Goal: Task Accomplishment & Management: Complete application form

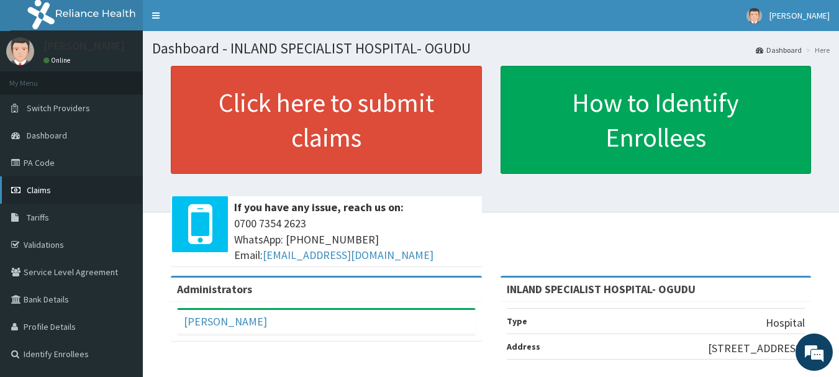
click at [56, 191] on link "Claims" at bounding box center [71, 189] width 143 height 27
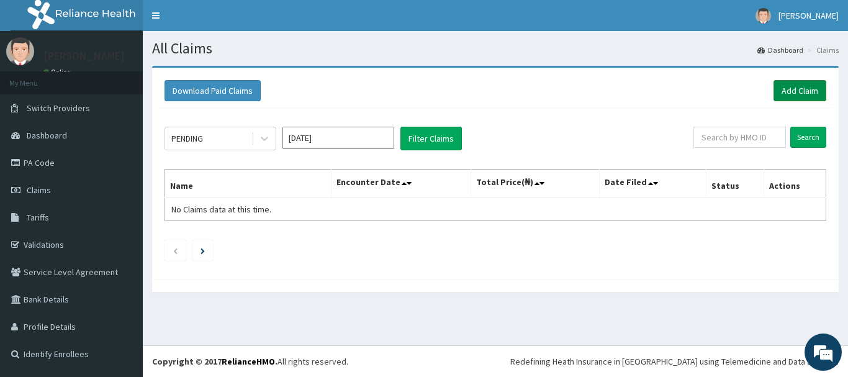
click at [815, 92] on link "Add Claim" at bounding box center [800, 90] width 53 height 21
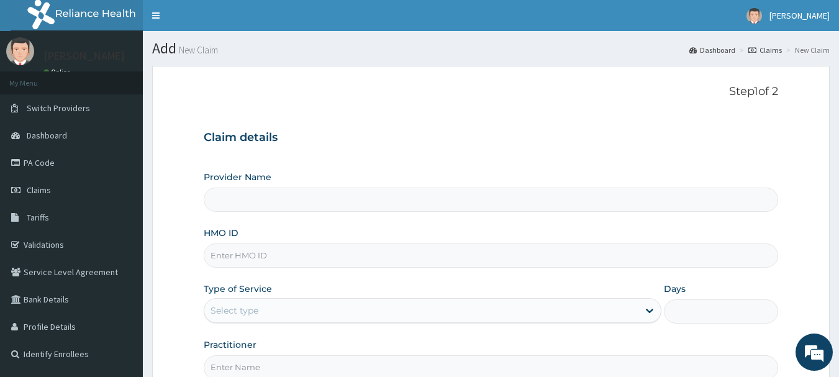
type input "INLAND SPECIALIST HOSPITAL- OGUDU"
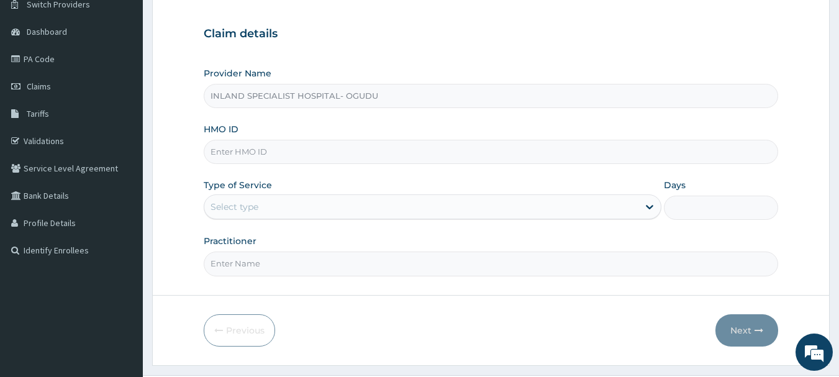
scroll to position [117, 0]
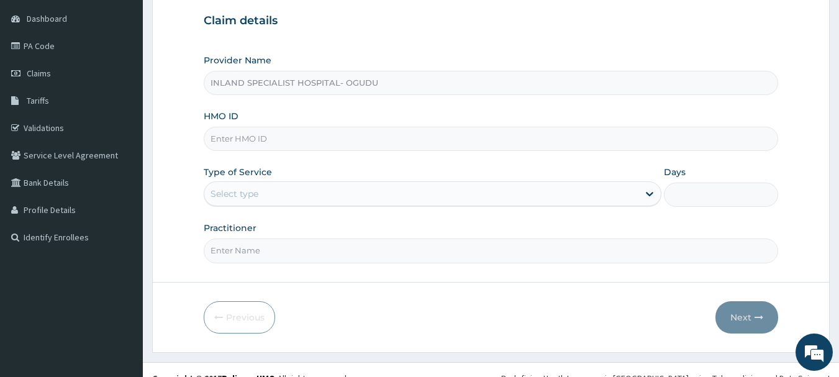
click at [381, 132] on input "HMO ID" at bounding box center [491, 139] width 575 height 24
type input "g"
type input "GIN/10033/A"
click at [356, 192] on div "Select type" at bounding box center [421, 194] width 434 height 20
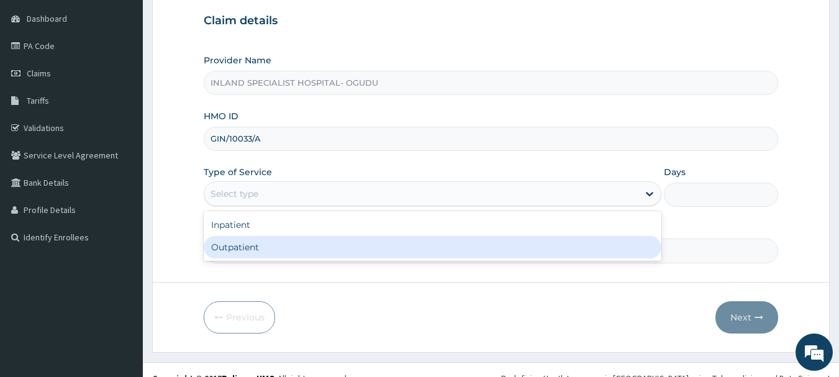
click at [348, 247] on div "Outpatient" at bounding box center [433, 247] width 458 height 22
type input "1"
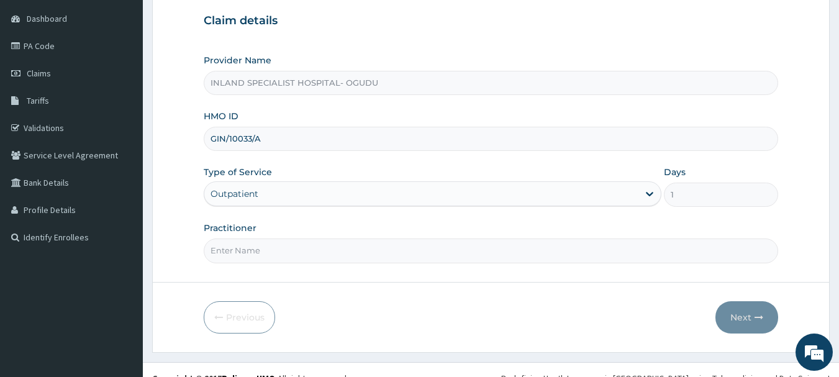
click at [366, 256] on input "Practitioner" at bounding box center [491, 250] width 575 height 24
type input "DR ASHAOLU"
click at [737, 317] on button "Next" at bounding box center [746, 317] width 63 height 32
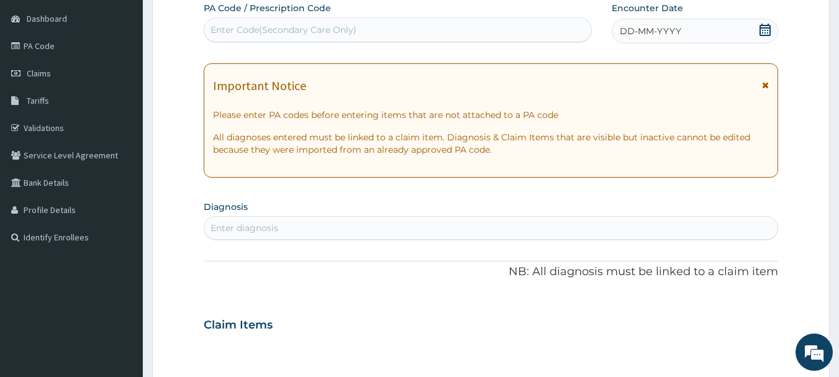
click at [764, 28] on icon at bounding box center [765, 30] width 11 height 12
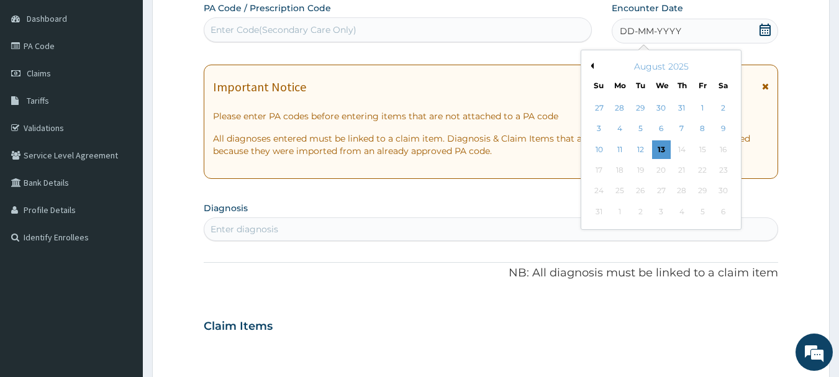
click at [592, 62] on div "August 2025" at bounding box center [661, 66] width 150 height 12
click at [592, 66] on button "Previous Month" at bounding box center [591, 66] width 6 height 6
click at [725, 127] on div "12" at bounding box center [723, 129] width 19 height 19
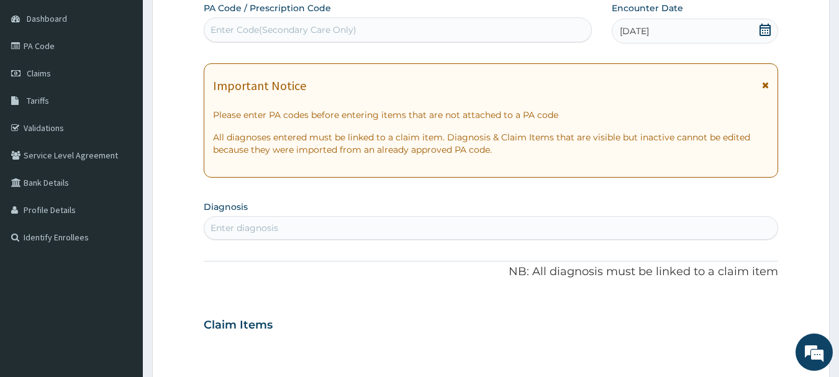
click at [345, 235] on div "Enter diagnosis" at bounding box center [491, 228] width 574 height 20
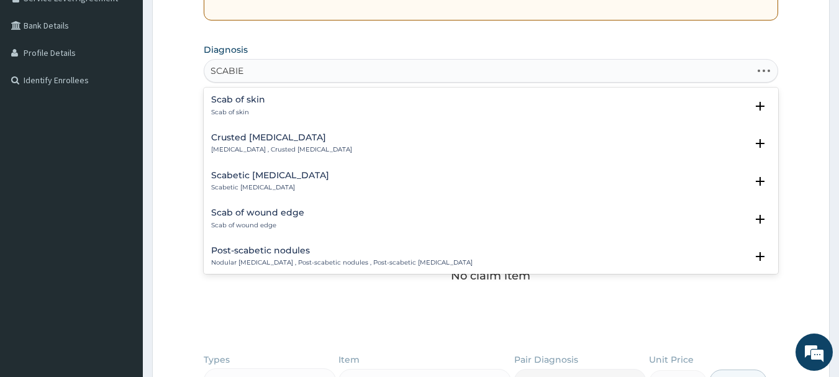
type input "SCABIES"
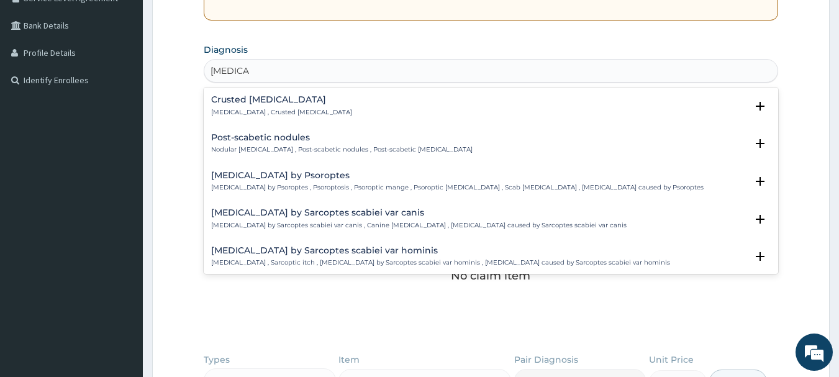
click at [253, 102] on h4 "Crusted scabies" at bounding box center [281, 99] width 141 height 9
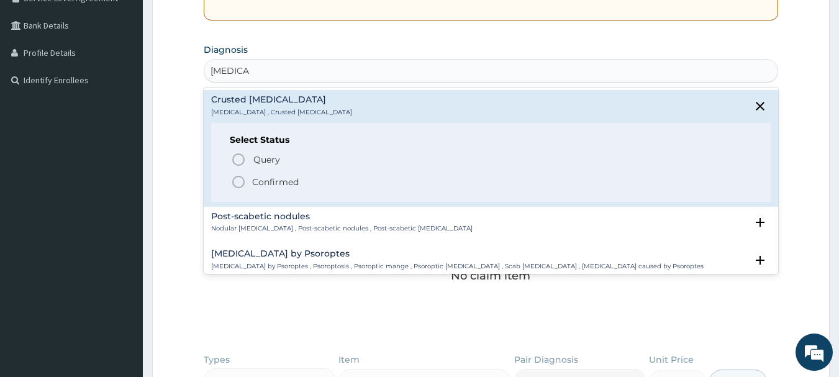
drag, startPoint x: 222, startPoint y: 169, endPoint x: 236, endPoint y: 180, distance: 17.7
click at [223, 169] on div "Select Status Query Query covers suspected (?), Keep in view (kiv), Ruled out (…" at bounding box center [491, 162] width 560 height 79
click at [237, 181] on icon "status option filled" at bounding box center [238, 182] width 15 height 15
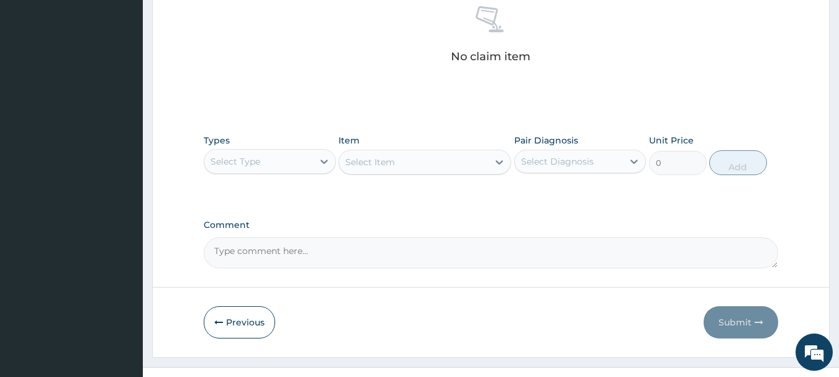
scroll to position [519, 0]
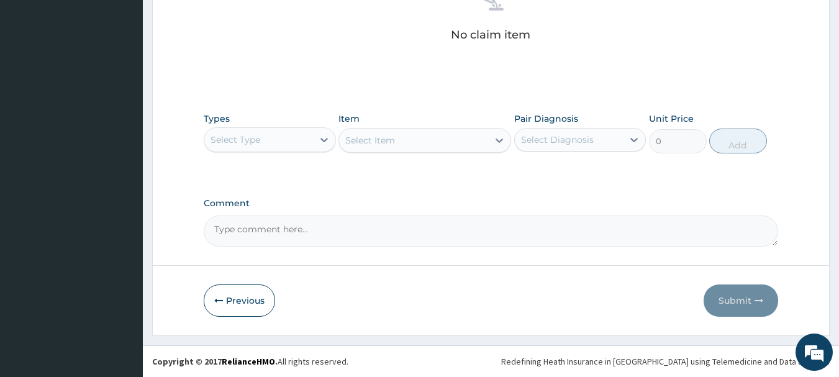
click at [291, 141] on div "Select Type" at bounding box center [258, 140] width 109 height 20
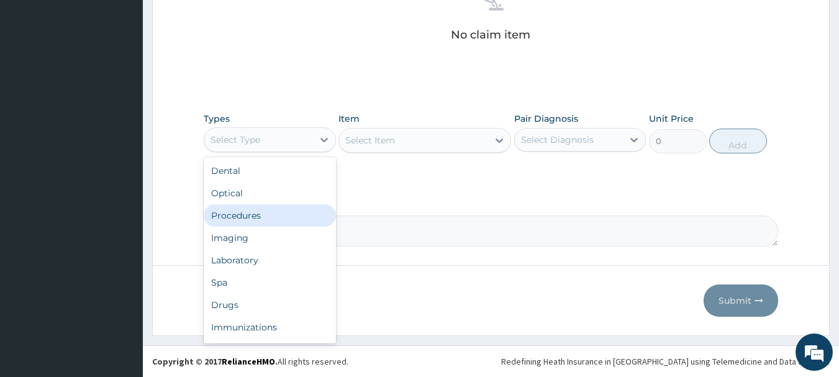
click at [268, 216] on div "Procedures" at bounding box center [270, 215] width 132 height 22
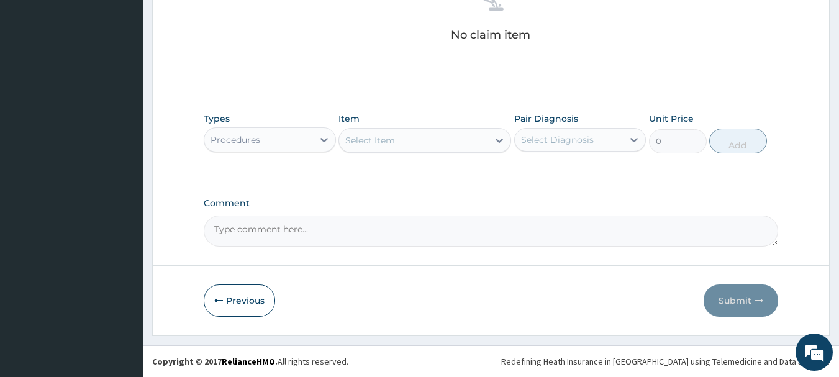
click at [453, 138] on div "Select Item" at bounding box center [413, 140] width 149 height 20
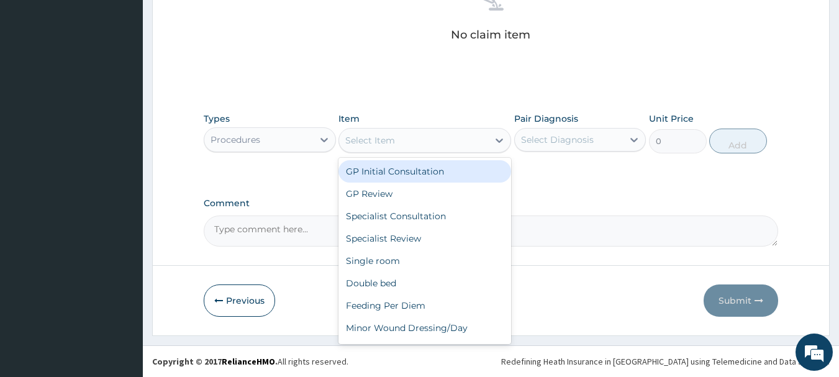
click at [447, 173] on div "GP Initial Consultation" at bounding box center [424, 171] width 173 height 22
type input "3000"
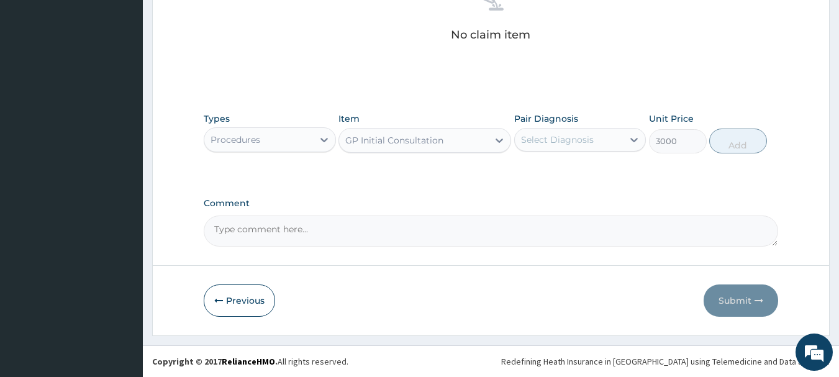
click at [606, 138] on div "Select Diagnosis" at bounding box center [569, 140] width 109 height 20
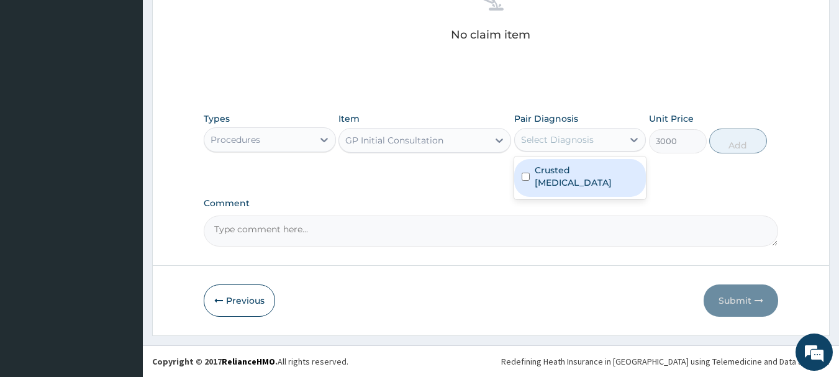
click at [594, 160] on div "Crusted scabies" at bounding box center [580, 178] width 132 height 38
checkbox input "true"
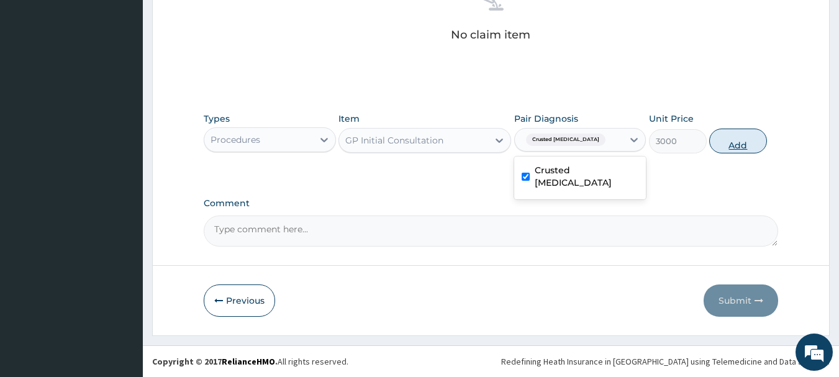
click at [738, 136] on button "Add" at bounding box center [738, 141] width 58 height 25
type input "0"
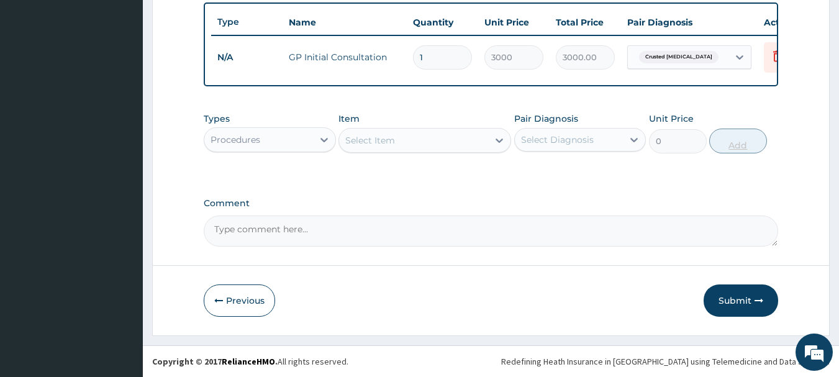
scroll to position [469, 0]
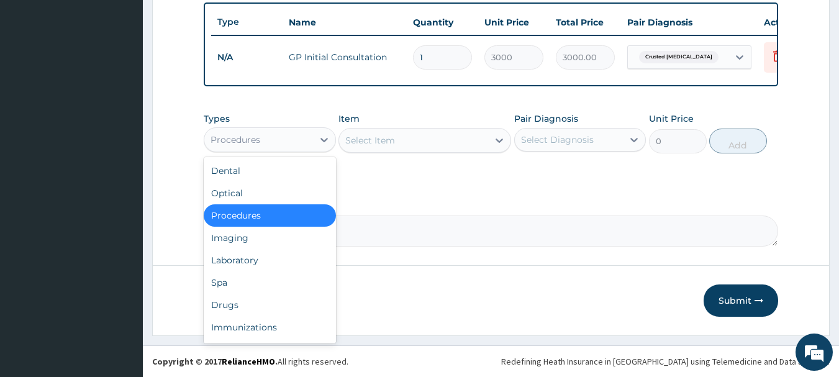
click at [305, 135] on div "Procedures" at bounding box center [258, 140] width 109 height 20
click at [266, 301] on div "Drugs" at bounding box center [270, 305] width 132 height 22
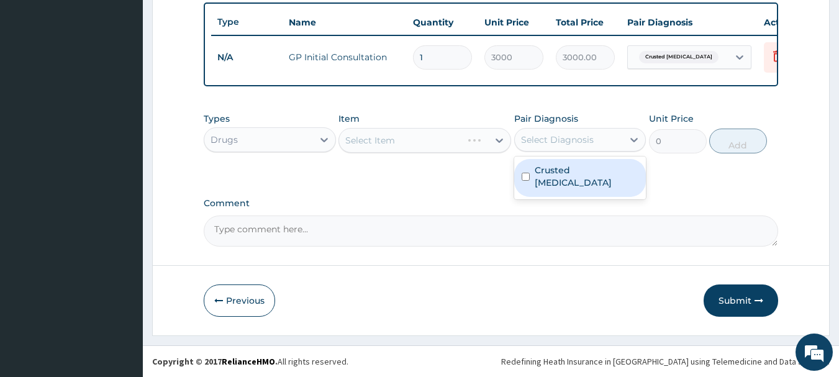
click at [580, 142] on div "Select Diagnosis" at bounding box center [557, 140] width 73 height 12
click at [559, 166] on label "Crusted scabies" at bounding box center [587, 176] width 104 height 25
checkbox input "true"
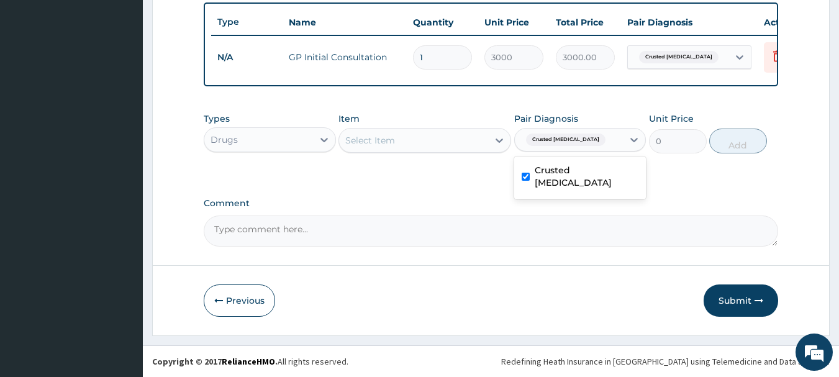
click at [432, 135] on div "Select Item" at bounding box center [413, 140] width 149 height 20
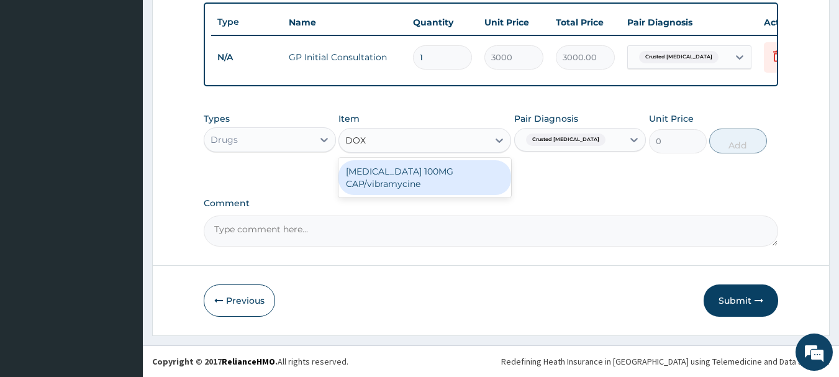
type input "DOXY"
click at [447, 170] on div "DOXYCYCLINE 100MG CAP/vibramycine" at bounding box center [424, 177] width 173 height 35
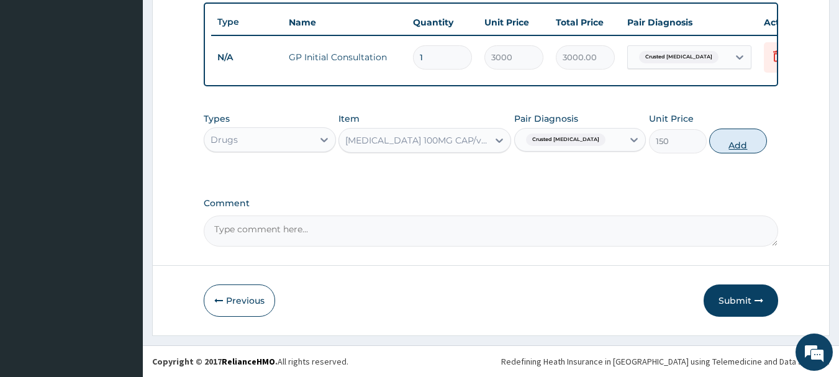
click at [746, 143] on button "Add" at bounding box center [738, 141] width 58 height 25
type input "0"
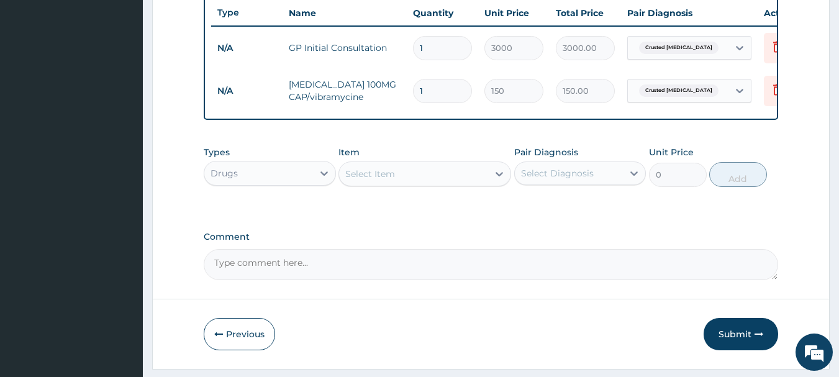
drag, startPoint x: 446, startPoint y: 91, endPoint x: 408, endPoint y: 88, distance: 38.1
click at [408, 88] on td "1" at bounding box center [442, 91] width 71 height 37
type input "52"
type input "7800.00"
type input "5"
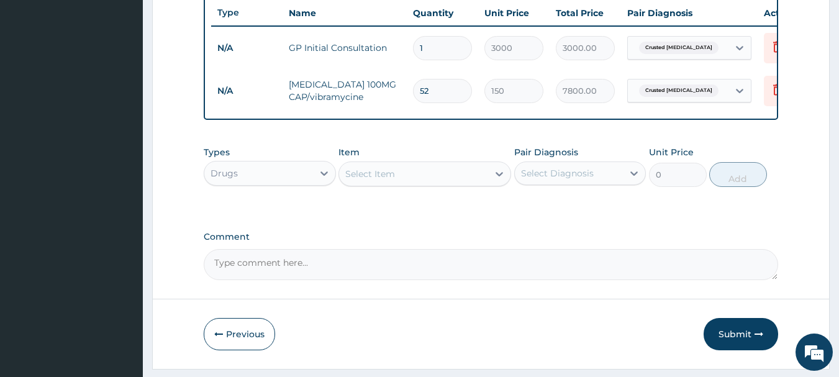
type input "750.00"
type input "0.00"
type input "2"
type input "300.00"
type input "28"
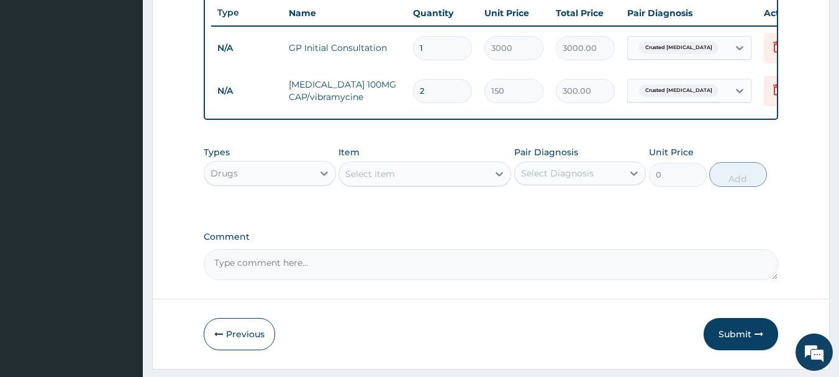
type input "4200.00"
type input "28"
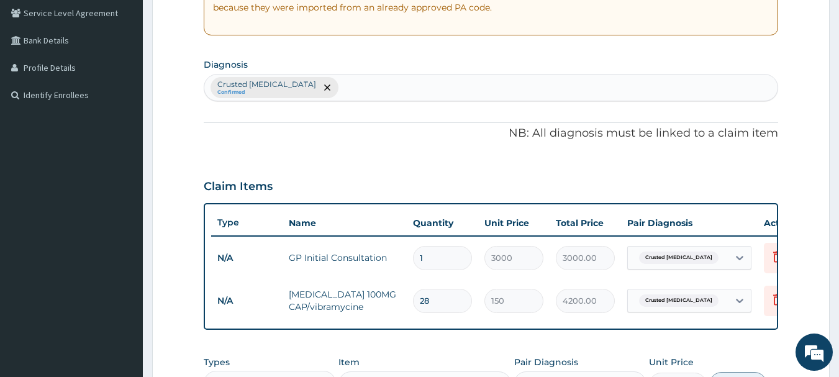
scroll to position [345, 0]
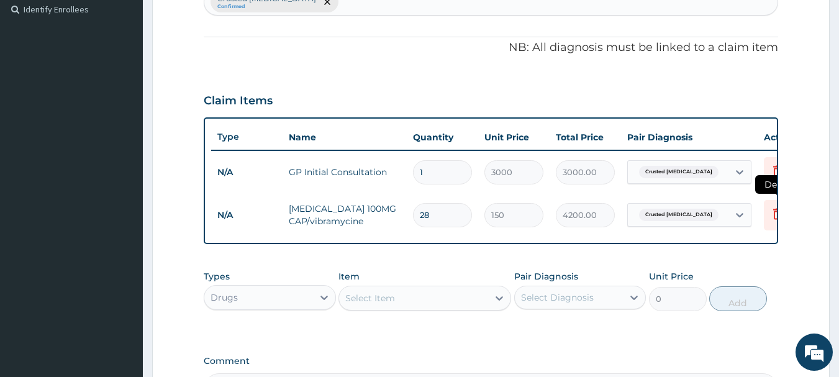
click at [774, 214] on icon at bounding box center [777, 213] width 9 height 11
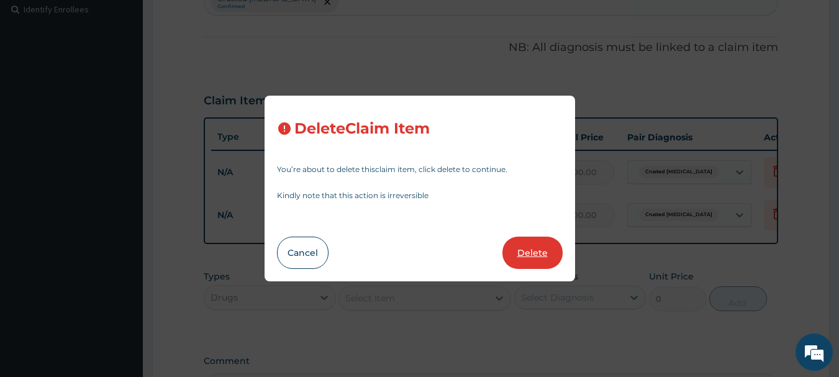
click at [506, 256] on button "Delete" at bounding box center [532, 253] width 60 height 32
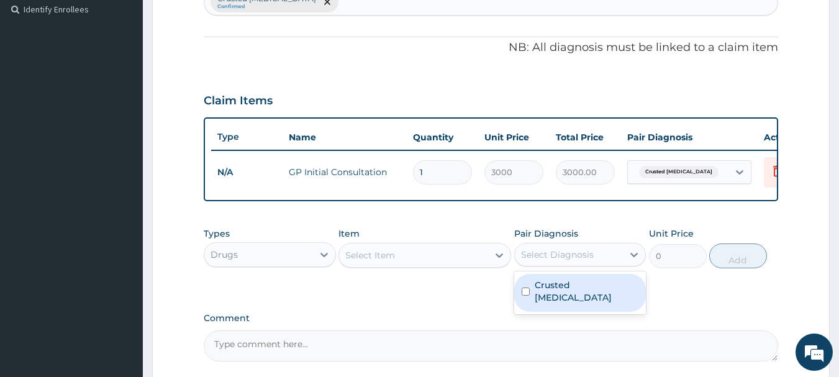
click at [519, 256] on div "Select Diagnosis" at bounding box center [569, 255] width 109 height 20
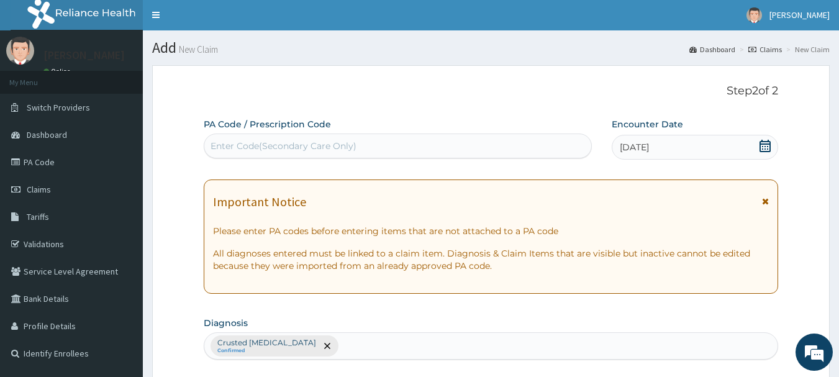
scroll to position [0, 0]
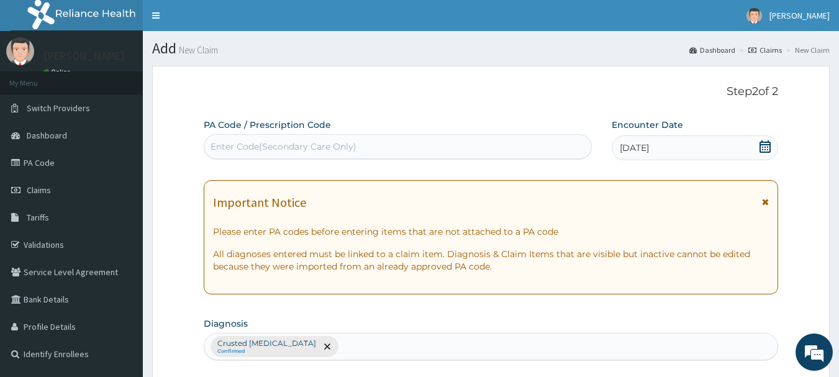
click at [491, 150] on div "Enter Code(Secondary Care Only)" at bounding box center [398, 147] width 388 height 20
paste input "PA/DC7C1D"
type input "PA/DC7C1D"
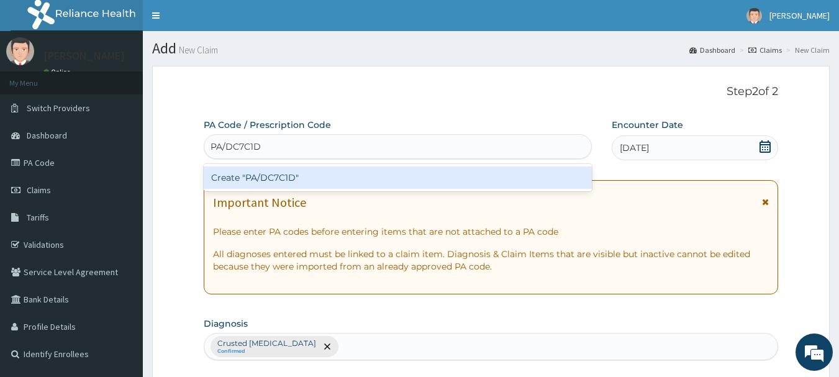
click at [392, 176] on div "Create "PA/DC7C1D"" at bounding box center [398, 177] width 389 height 22
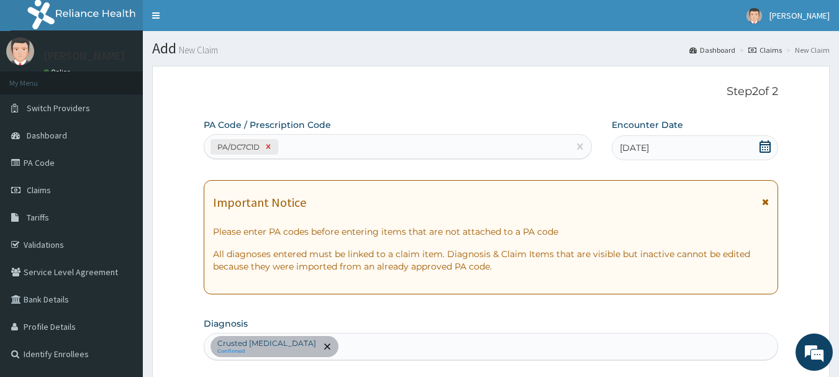
click at [269, 143] on icon at bounding box center [268, 146] width 9 height 9
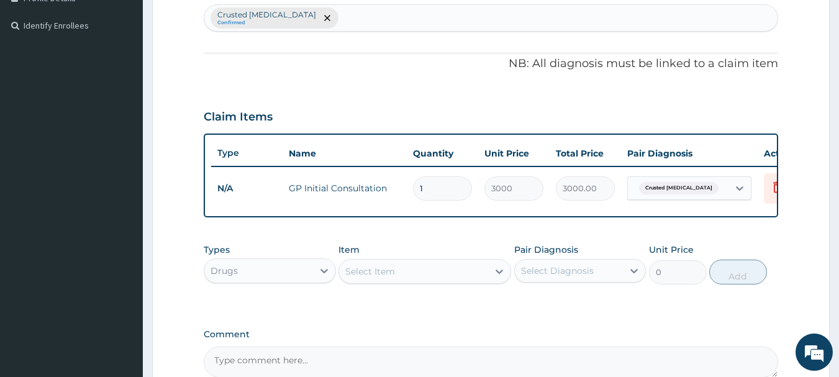
scroll to position [391, 0]
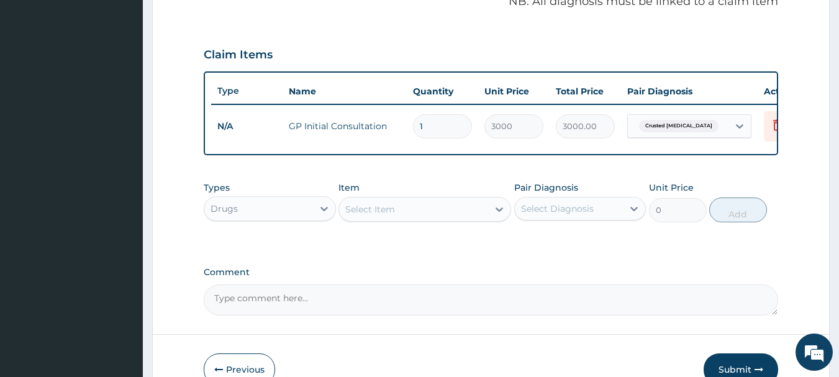
click at [443, 216] on div "Select Item" at bounding box center [413, 209] width 149 height 20
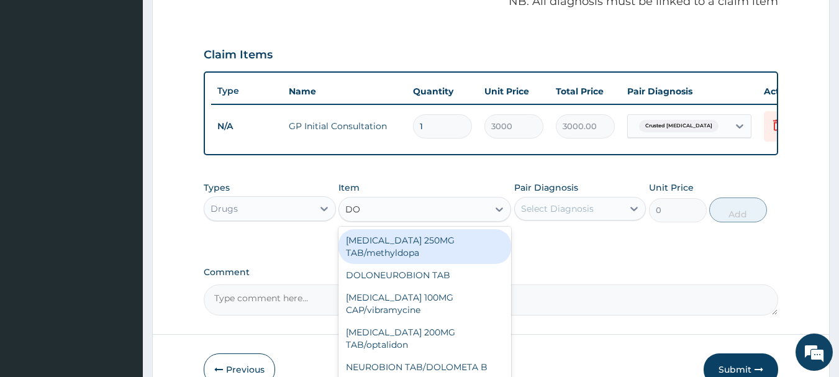
type input "DOX"
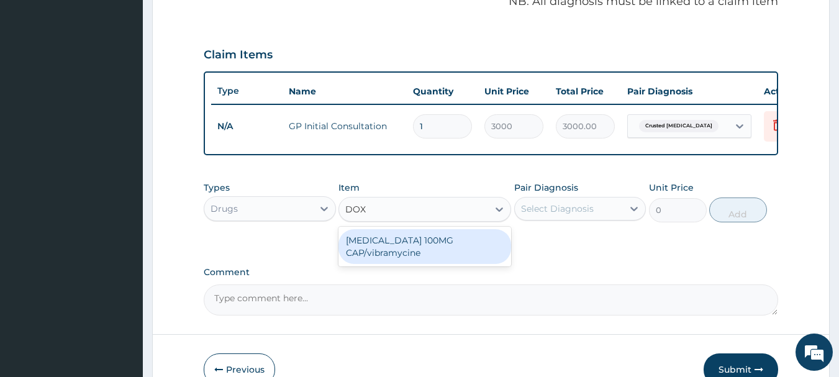
click at [441, 262] on div "DOXYCYCLINE 100MG CAP/vibramycine" at bounding box center [424, 246] width 173 height 35
type input "150"
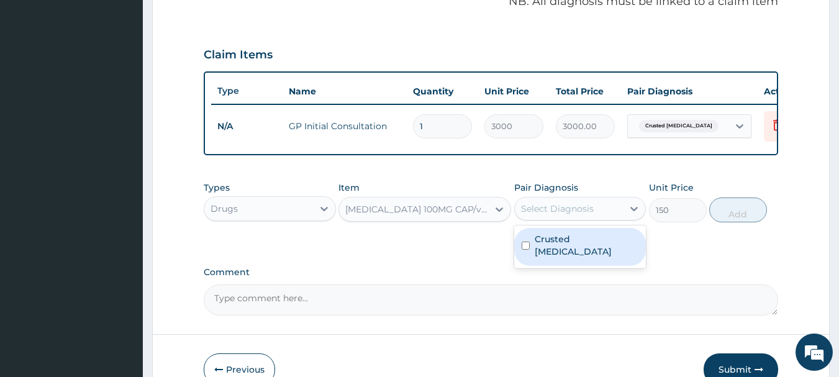
click at [562, 215] on div "Select Diagnosis" at bounding box center [557, 208] width 73 height 12
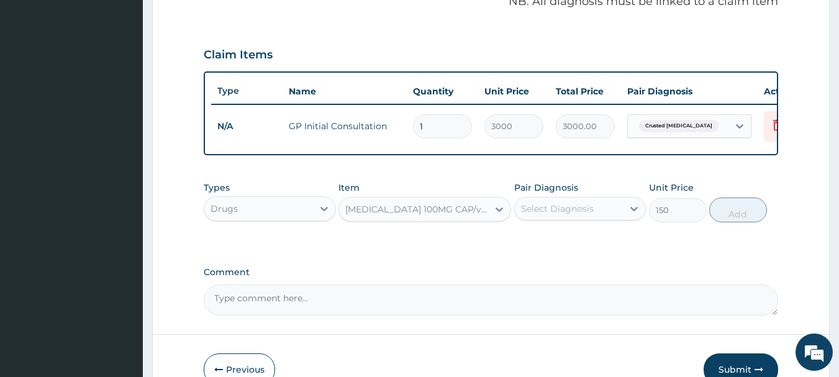
click at [558, 215] on div "Select Diagnosis" at bounding box center [557, 208] width 73 height 12
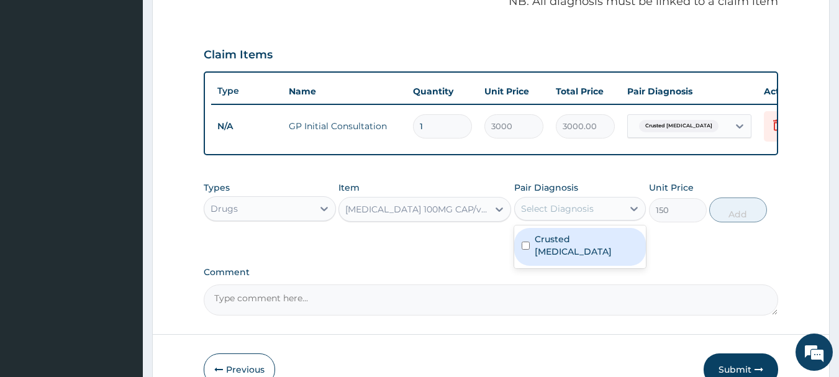
click at [561, 252] on label "Crusted scabies" at bounding box center [587, 245] width 104 height 25
checkbox input "true"
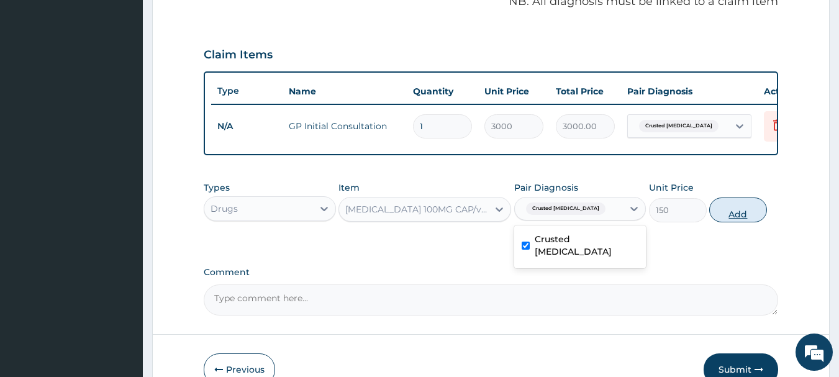
click at [742, 220] on button "Add" at bounding box center [738, 209] width 58 height 25
type input "0"
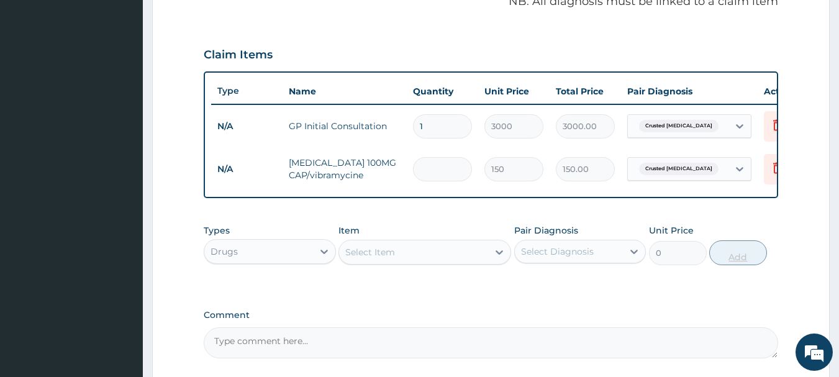
type input "0.00"
type input "2"
type input "300.00"
type input "28"
type input "4200.00"
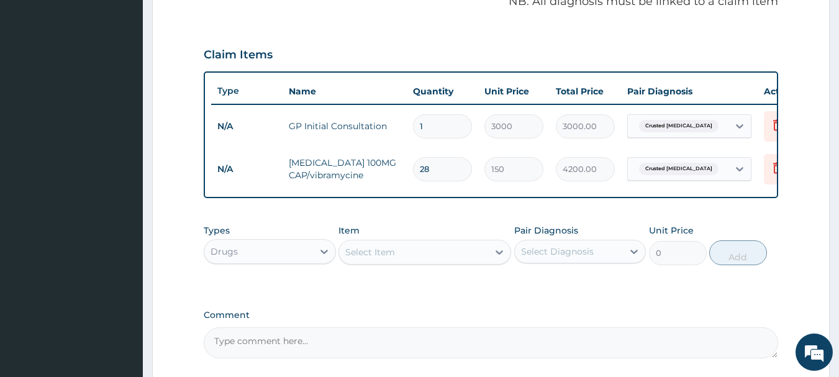
type input "28"
click at [433, 262] on div "Select Item" at bounding box center [413, 252] width 149 height 20
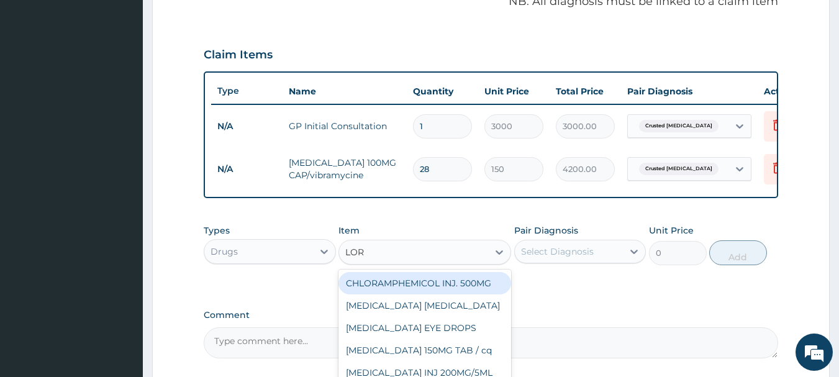
type input "LORA"
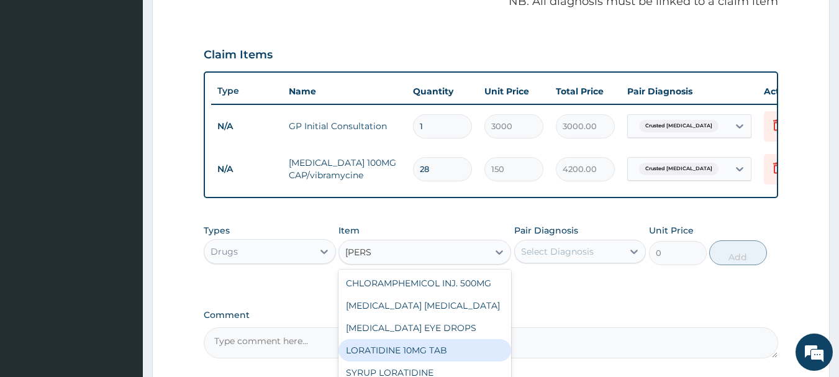
click at [406, 361] on div "LORATIDINE 10MG TAB" at bounding box center [424, 350] width 173 height 22
type input "70"
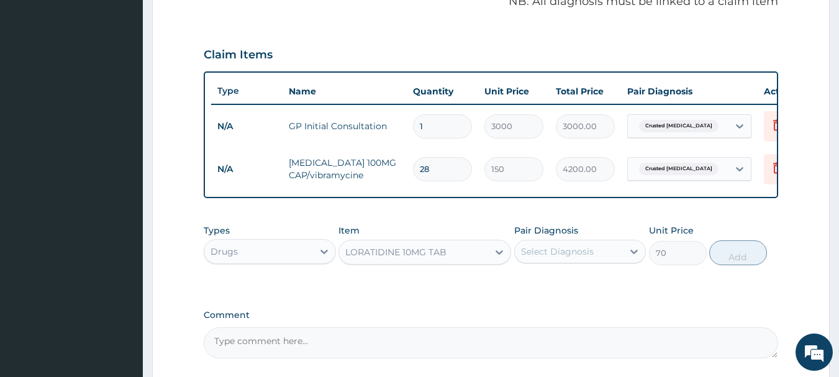
click at [548, 258] on div "Select Diagnosis" at bounding box center [557, 251] width 73 height 12
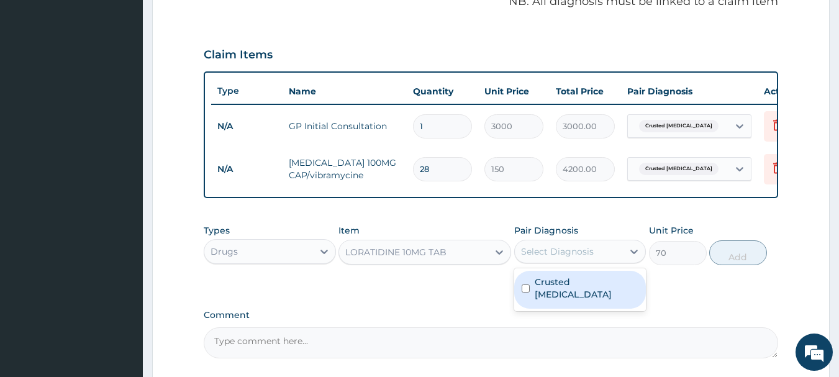
click at [551, 287] on label "Crusted scabies" at bounding box center [587, 288] width 104 height 25
checkbox input "true"
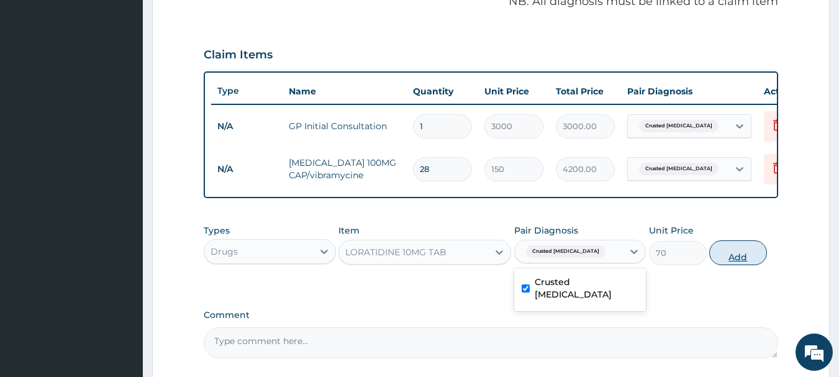
click at [740, 259] on button "Add" at bounding box center [738, 252] width 58 height 25
type input "0"
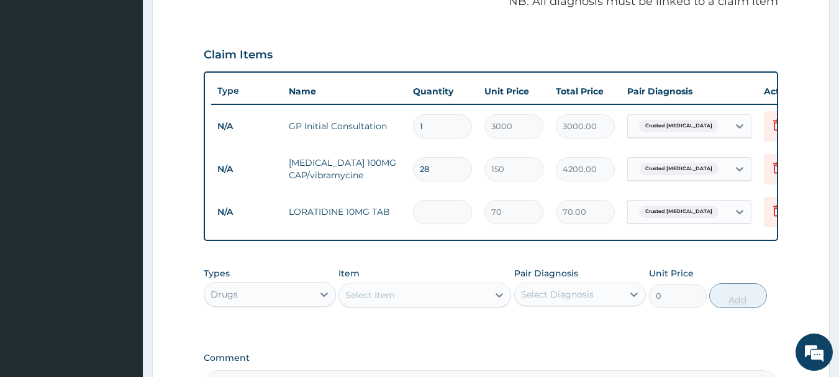
type input "0.00"
type input "5"
type input "350.00"
type input "5"
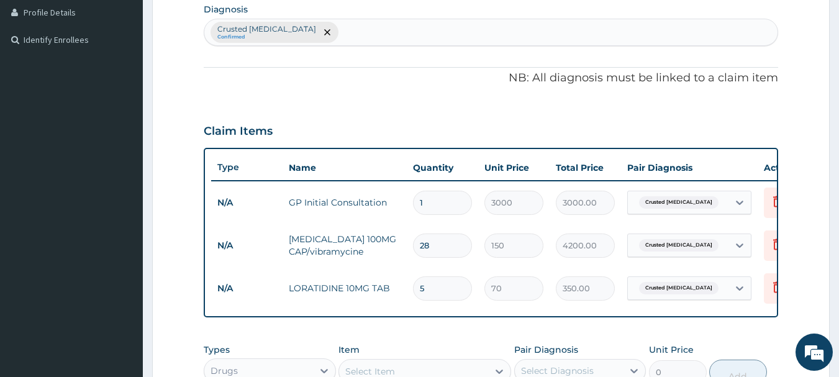
scroll to position [142, 0]
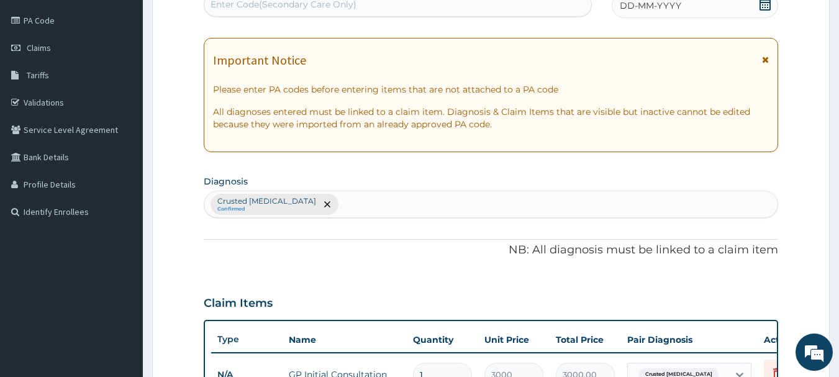
click at [364, 208] on div "Crusted scabies Confirmed" at bounding box center [491, 204] width 574 height 26
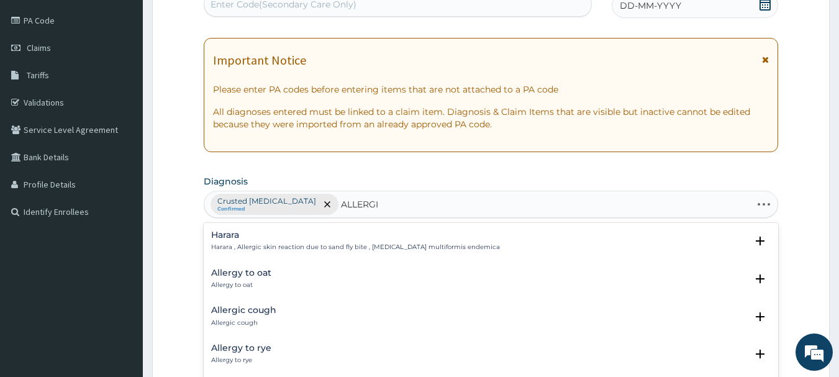
type input "ALLERGIC"
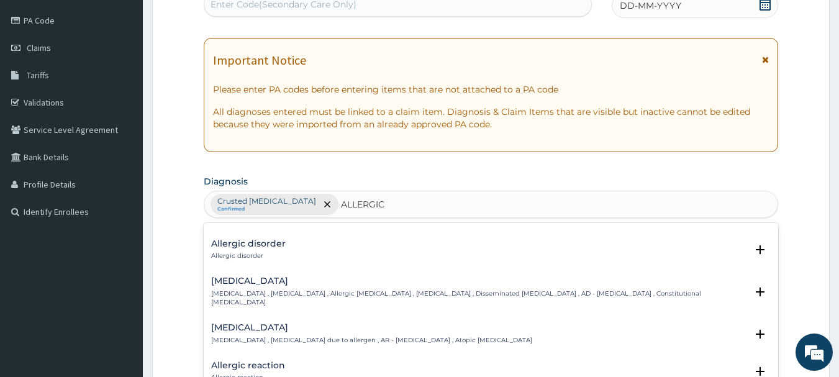
scroll to position [373, 0]
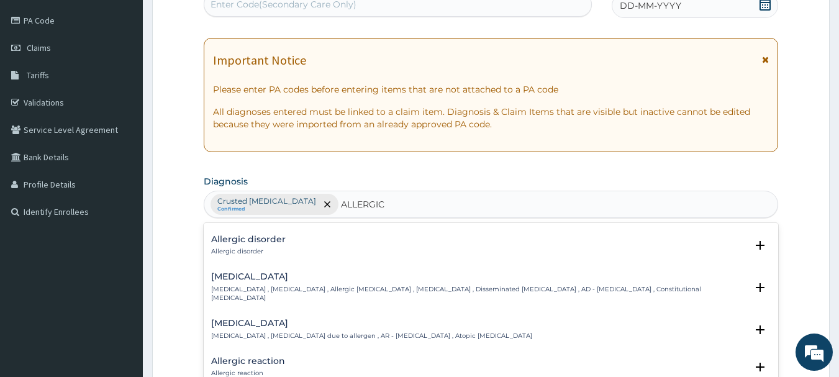
click at [268, 358] on div "Allergic reaction Allergic reaction" at bounding box center [248, 367] width 74 height 22
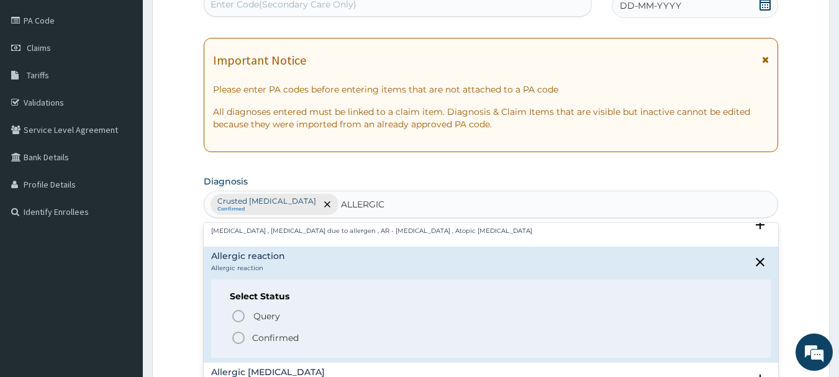
scroll to position [497, 0]
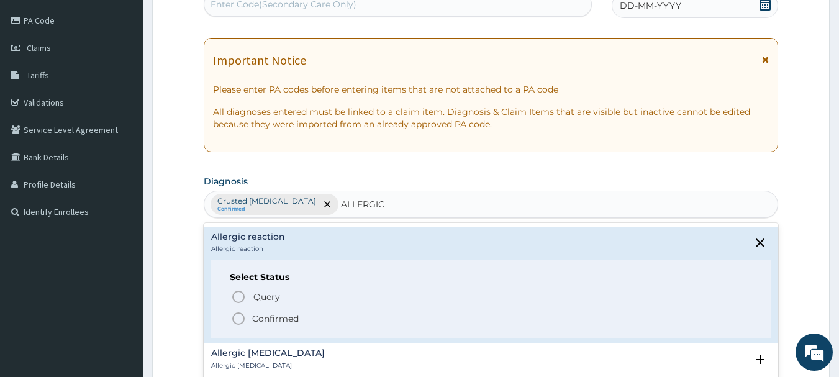
click at [240, 311] on icon "status option filled" at bounding box center [238, 318] width 15 height 15
click at [240, 310] on h3 "Claim Items" at bounding box center [238, 304] width 69 height 14
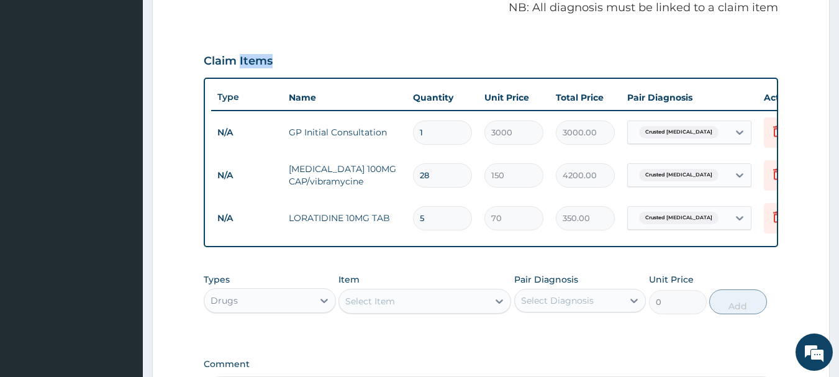
scroll to position [391, 0]
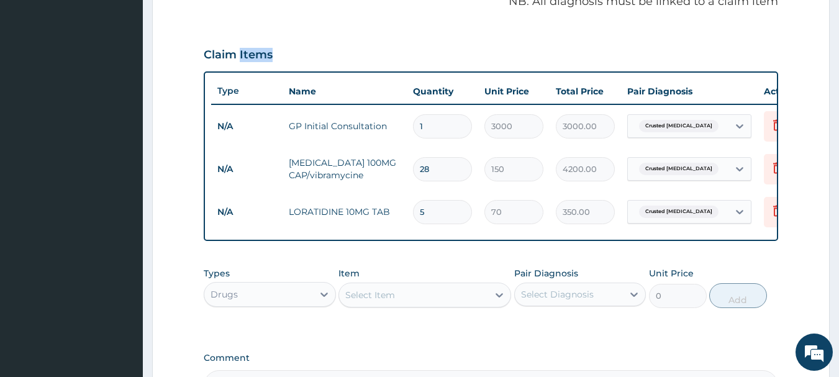
click at [673, 215] on span "Crusted scabies" at bounding box center [678, 212] width 79 height 12
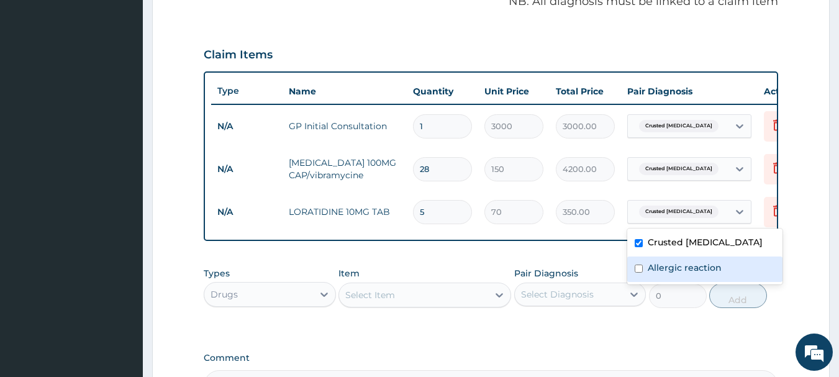
click at [674, 266] on label "Allergic reaction" at bounding box center [685, 267] width 74 height 12
checkbox input "false"
click at [641, 243] on input "checkbox" at bounding box center [639, 243] width 8 height 8
checkbox input "false"
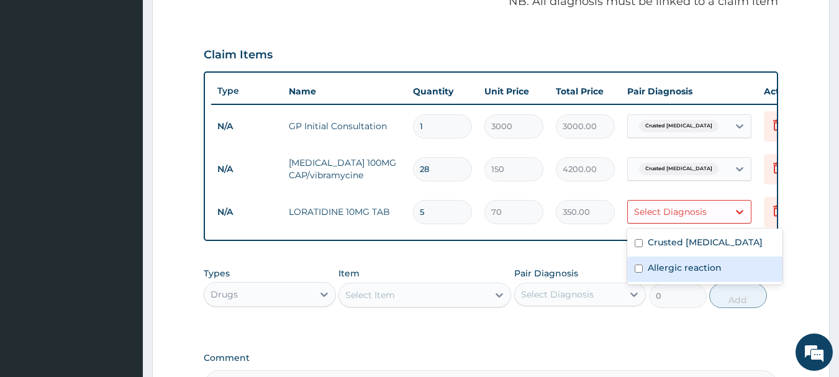
click at [640, 268] on input "checkbox" at bounding box center [639, 269] width 8 height 8
checkbox input "true"
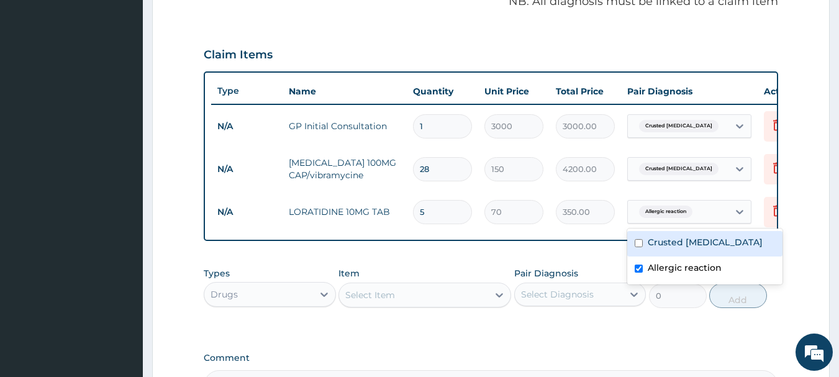
click at [797, 167] on form "Step 2 of 2 PA Code / Prescription Code Enter Code(Secondary Care Only) Encount…" at bounding box center [491, 82] width 678 height 815
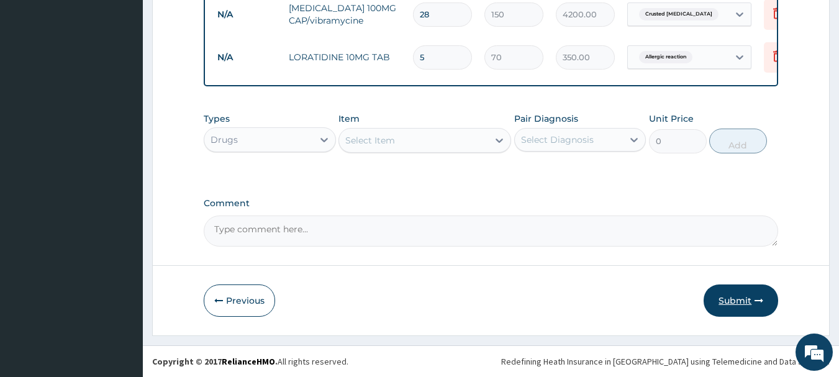
scroll to position [555, 0]
click at [745, 302] on button "Submit" at bounding box center [741, 300] width 75 height 32
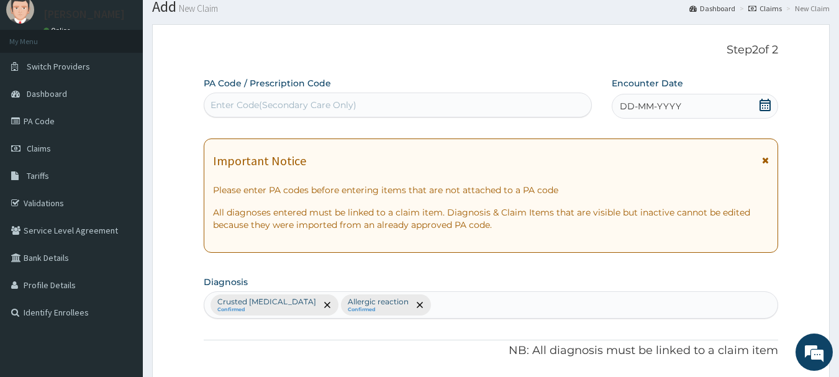
scroll to position [0, 0]
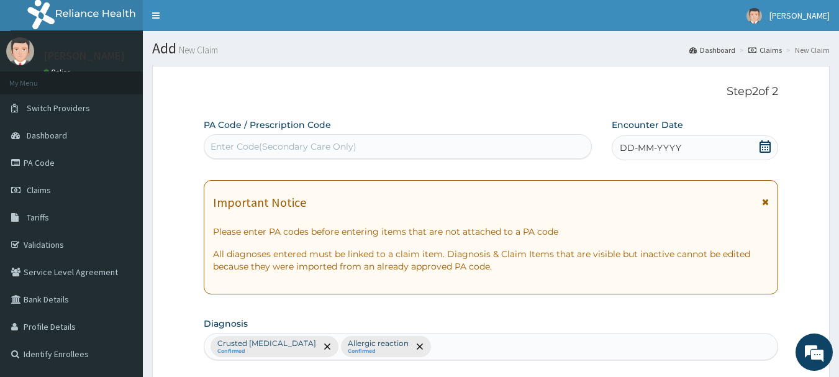
click at [765, 149] on icon at bounding box center [765, 146] width 11 height 12
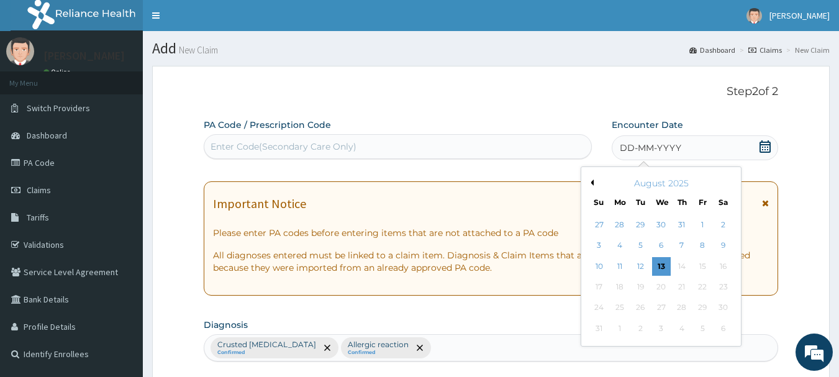
click at [588, 181] on button "Previous Month" at bounding box center [591, 182] width 6 height 6
click at [717, 244] on div "12" at bounding box center [723, 246] width 19 height 19
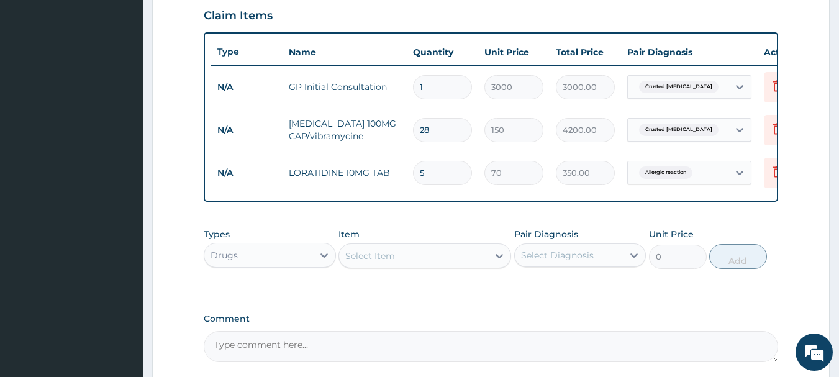
scroll to position [555, 0]
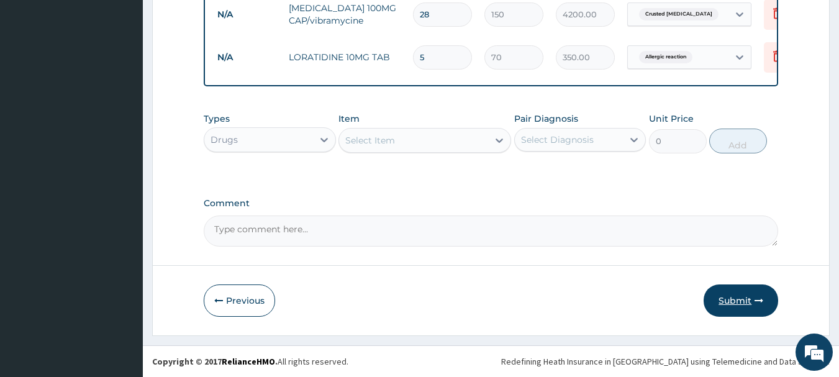
click at [737, 305] on button "Submit" at bounding box center [741, 300] width 75 height 32
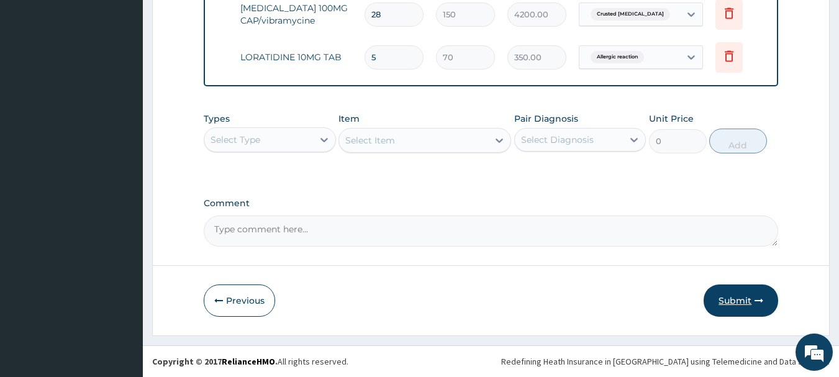
click at [746, 298] on button "Submit" at bounding box center [741, 300] width 75 height 32
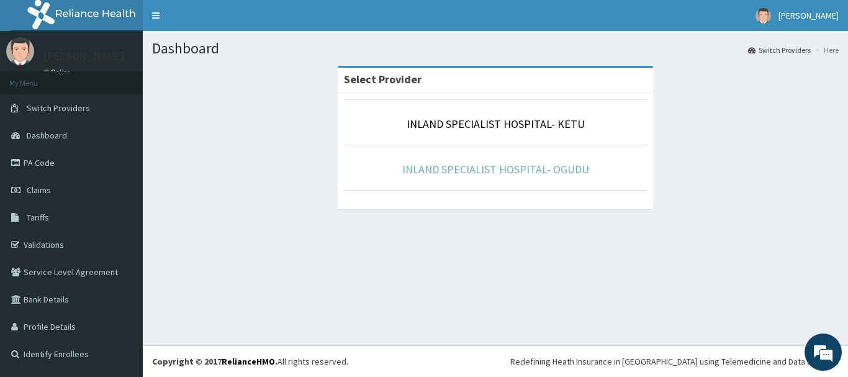
click at [468, 173] on link "INLAND SPECIALIST HOSPITAL- OGUDU" at bounding box center [495, 169] width 187 height 14
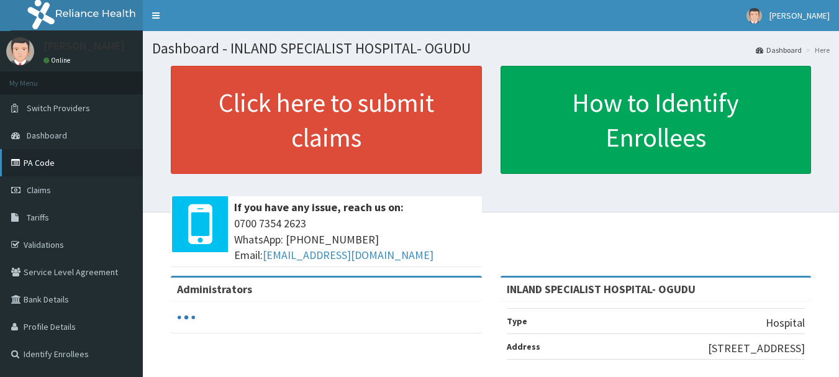
click at [75, 167] on link "PA Code" at bounding box center [71, 162] width 143 height 27
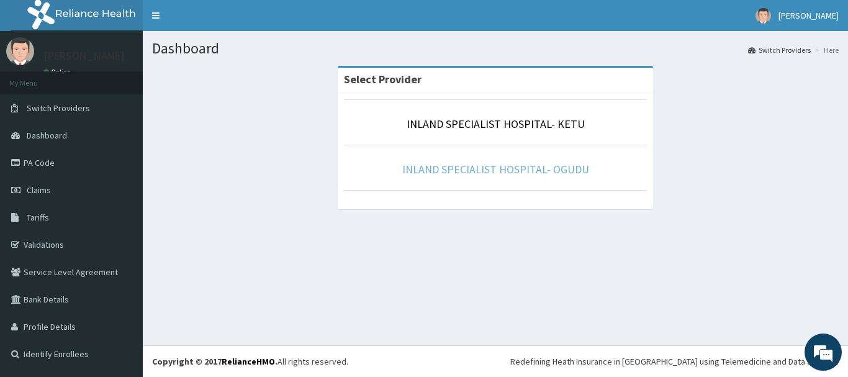
click at [442, 170] on link "INLAND SPECIALIST HOSPITAL- OGUDU" at bounding box center [495, 169] width 187 height 14
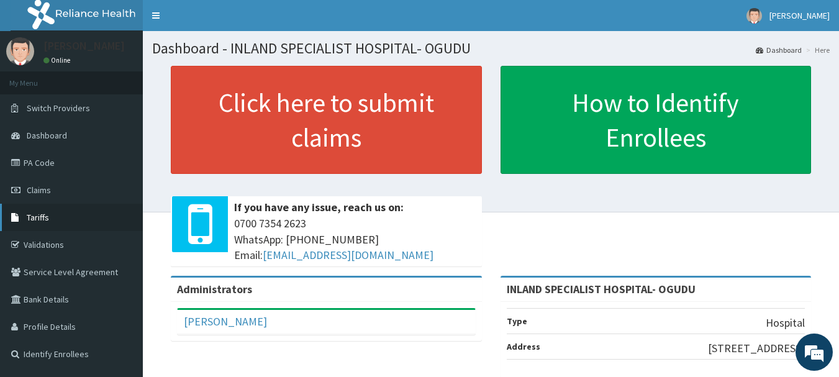
click at [55, 225] on link "Tariffs" at bounding box center [71, 217] width 143 height 27
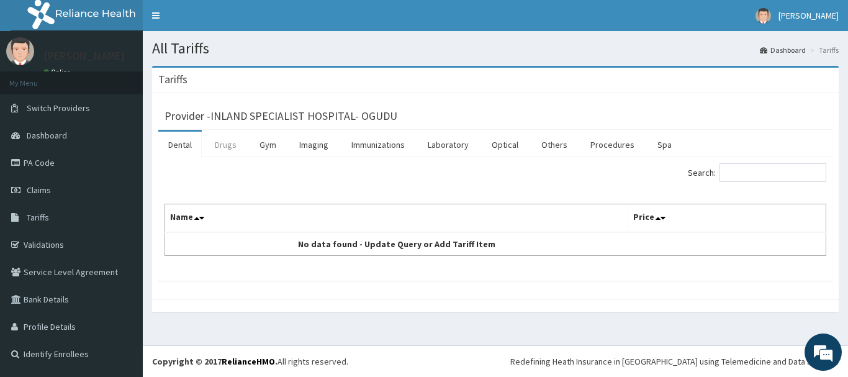
click at [216, 147] on link "Drugs" at bounding box center [226, 145] width 42 height 26
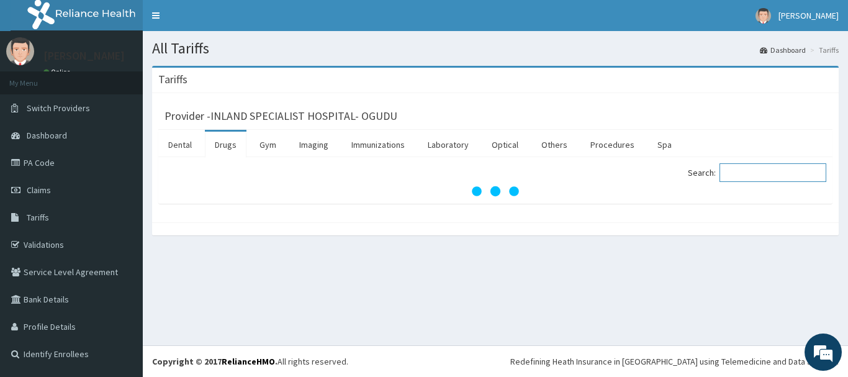
click at [788, 170] on input "Search:" at bounding box center [773, 172] width 107 height 19
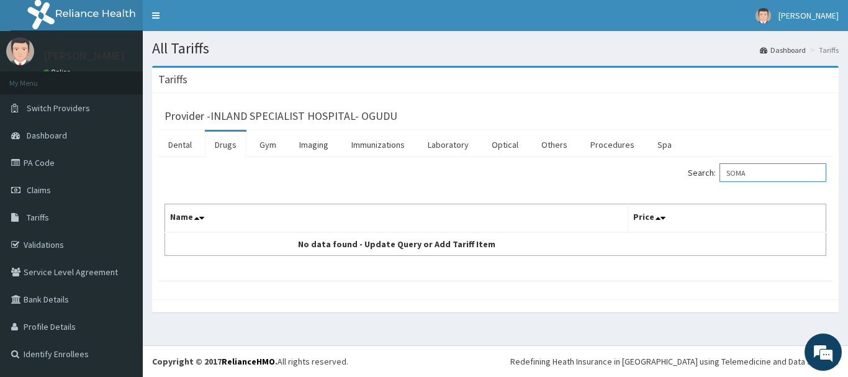
drag, startPoint x: 767, startPoint y: 168, endPoint x: 662, endPoint y: 168, distance: 105.0
click at [662, 168] on div "Search: SOMA" at bounding box center [666, 174] width 322 height 22
type input "AMATEN"
click at [225, 148] on link "Drugs" at bounding box center [226, 145] width 42 height 26
